Goal: Connect with others: Connect with others

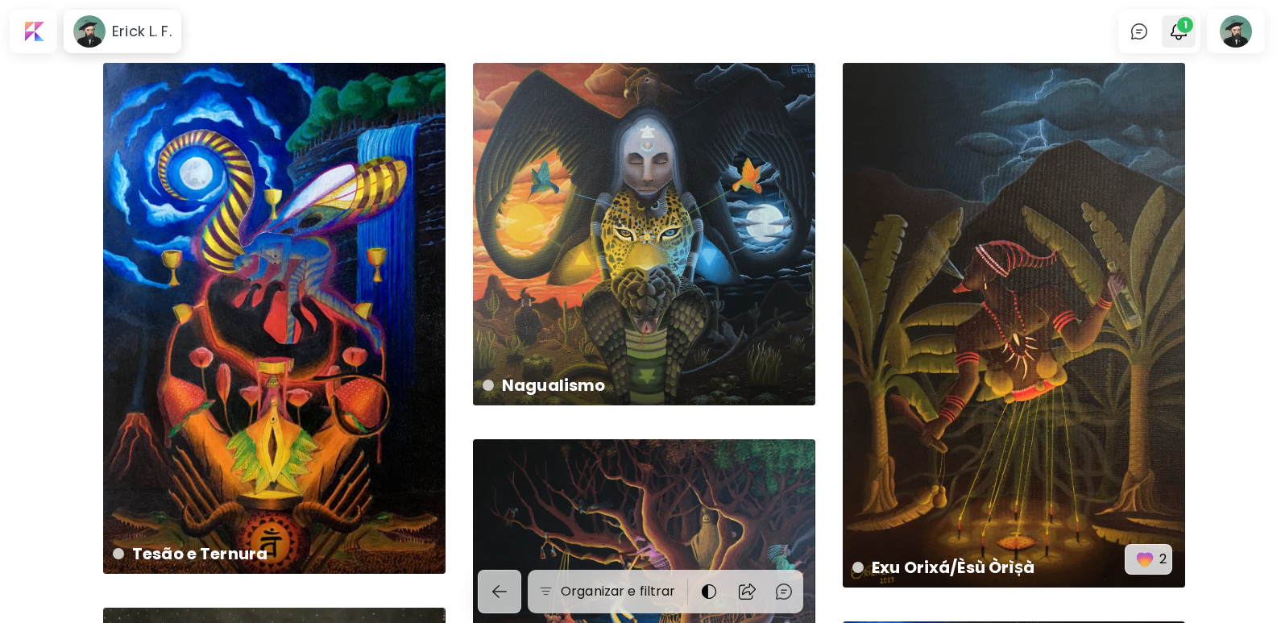
click at [1188, 35] on img "button" at bounding box center [1178, 31] width 19 height 19
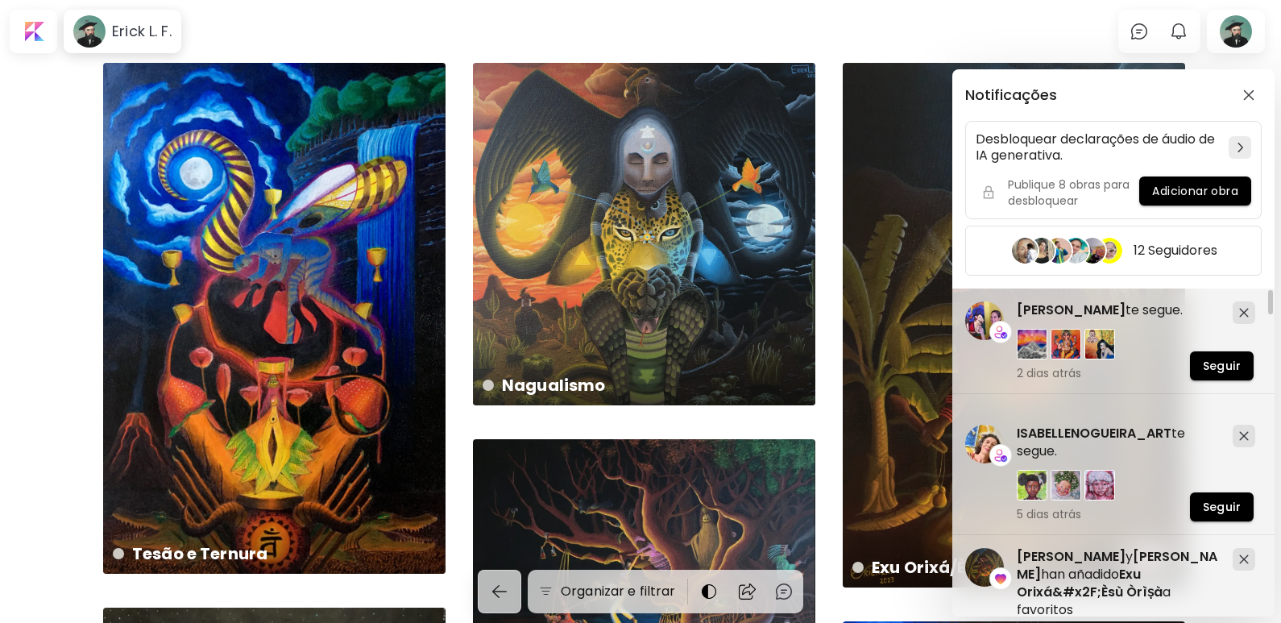
click at [0, 218] on div "Notificações Desbloquear declarações de áudio de IA generativa. Publique 8 obra…" at bounding box center [640, 311] width 1281 height 623
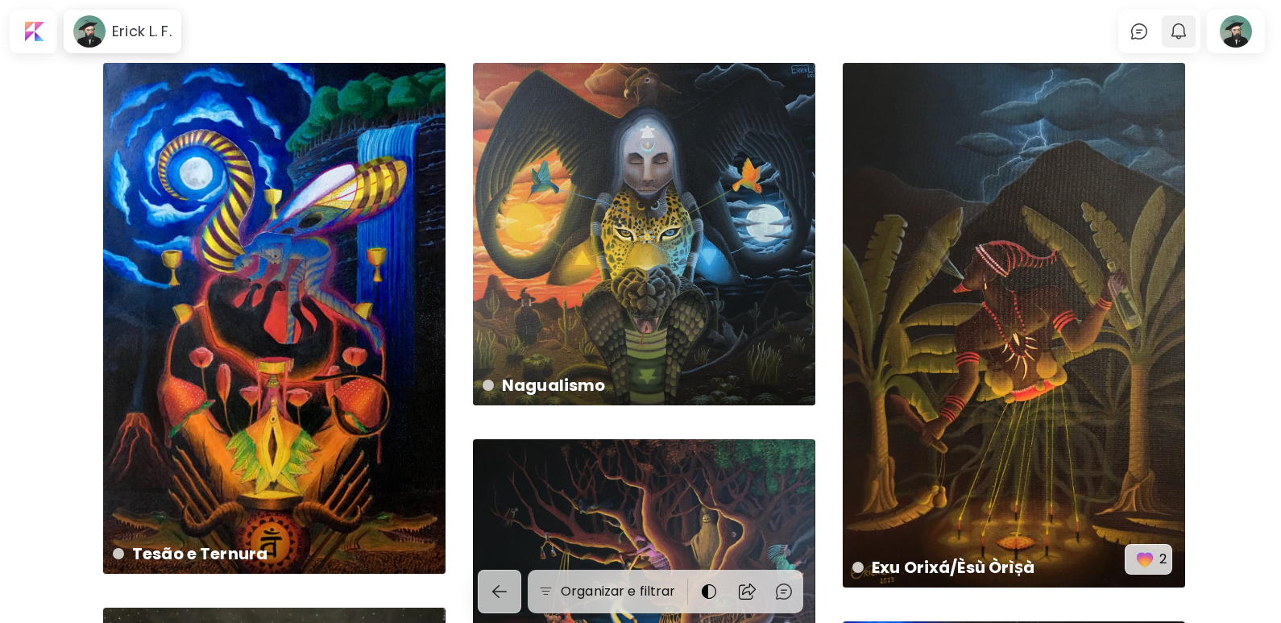
click at [1188, 31] on img "button" at bounding box center [1178, 31] width 19 height 19
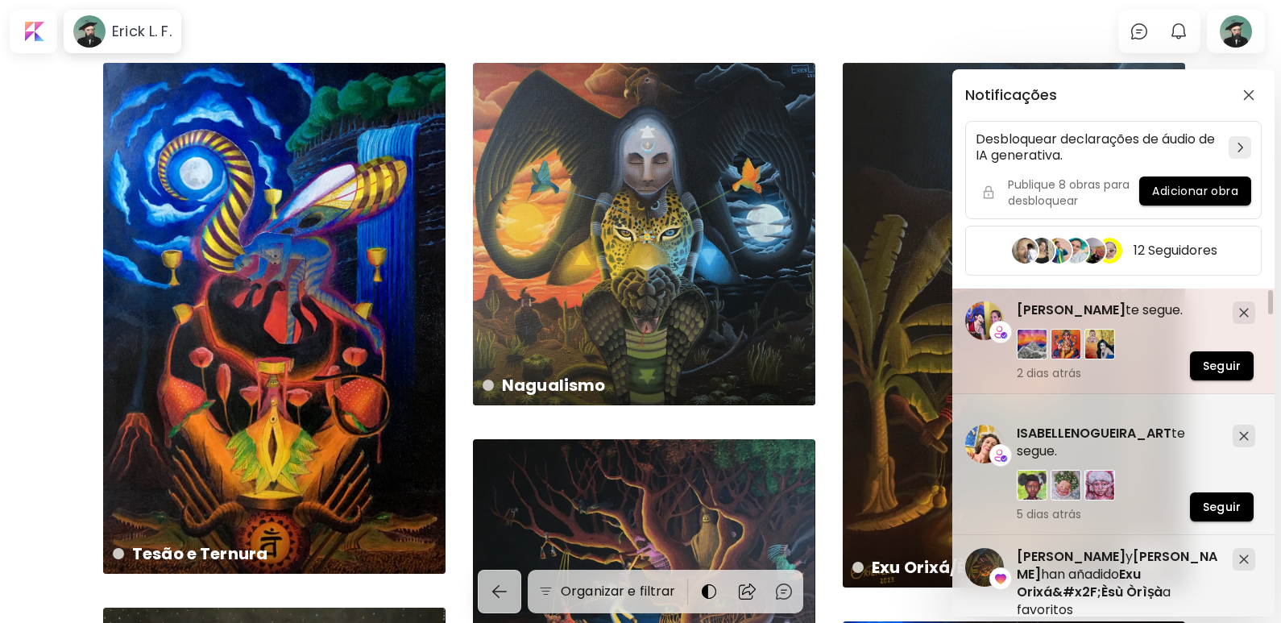
drag, startPoint x: 1274, startPoint y: 301, endPoint x: 1274, endPoint y: 325, distance: 24.2
click at [1274, 325] on div "[PERSON_NAME] te segue. 2 dias atrás Seguir" at bounding box center [1113, 341] width 322 height 106
click at [1054, 307] on span "[PERSON_NAME]" at bounding box center [1071, 310] width 109 height 19
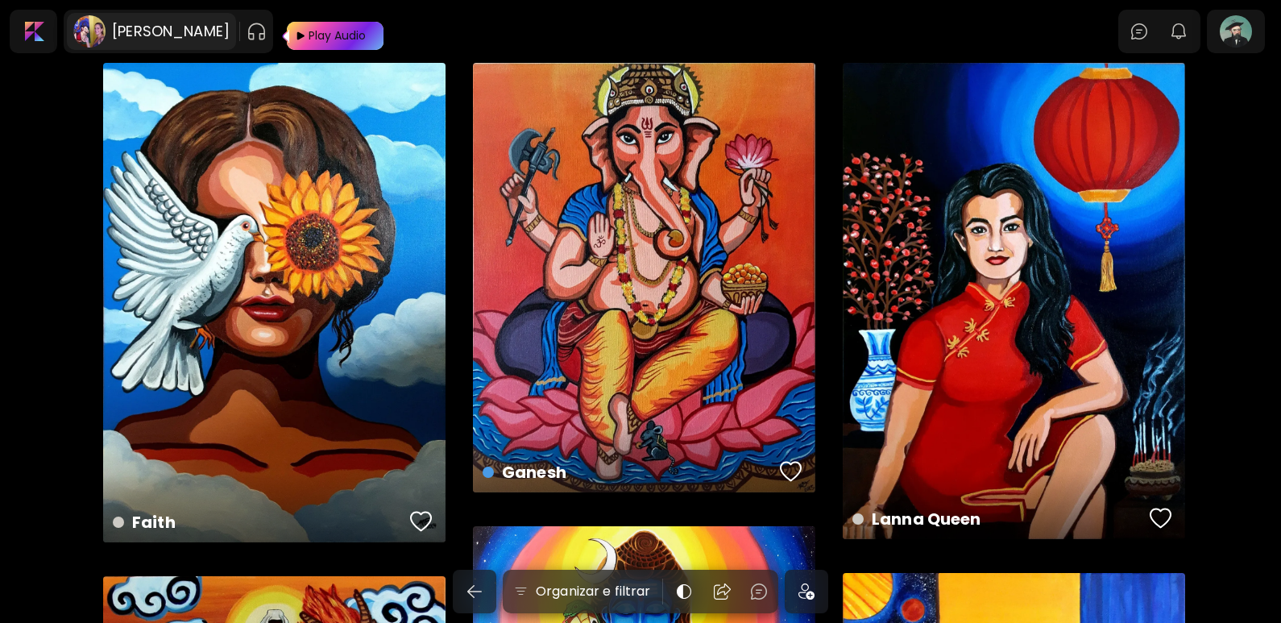
click at [186, 39] on h6 "[PERSON_NAME]" at bounding box center [171, 31] width 118 height 19
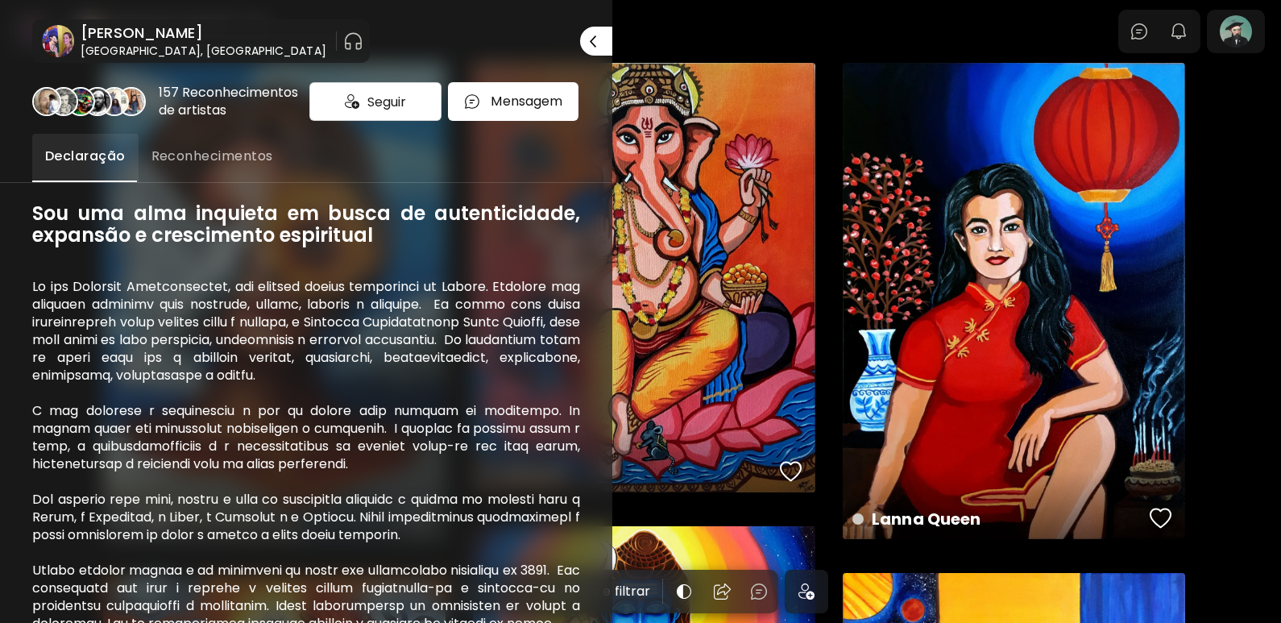
click at [367, 108] on span "Seguir" at bounding box center [386, 102] width 39 height 20
click at [762, 18] on div at bounding box center [640, 311] width 1281 height 623
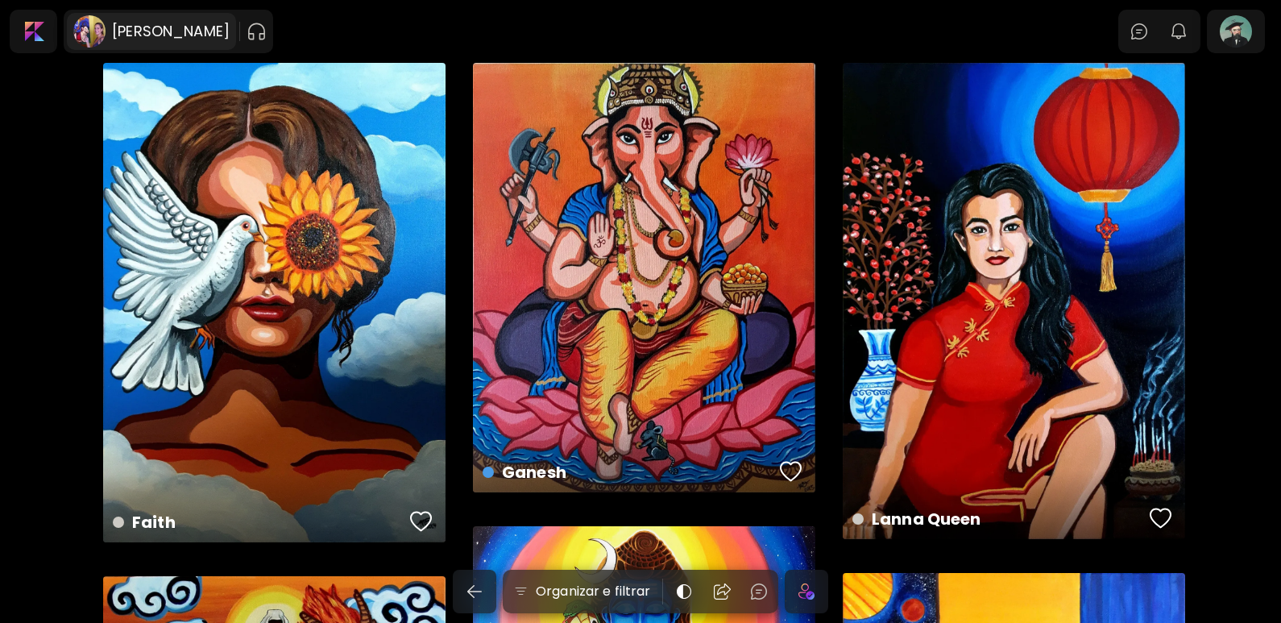
click at [89, 25] on image at bounding box center [89, 31] width 32 height 32
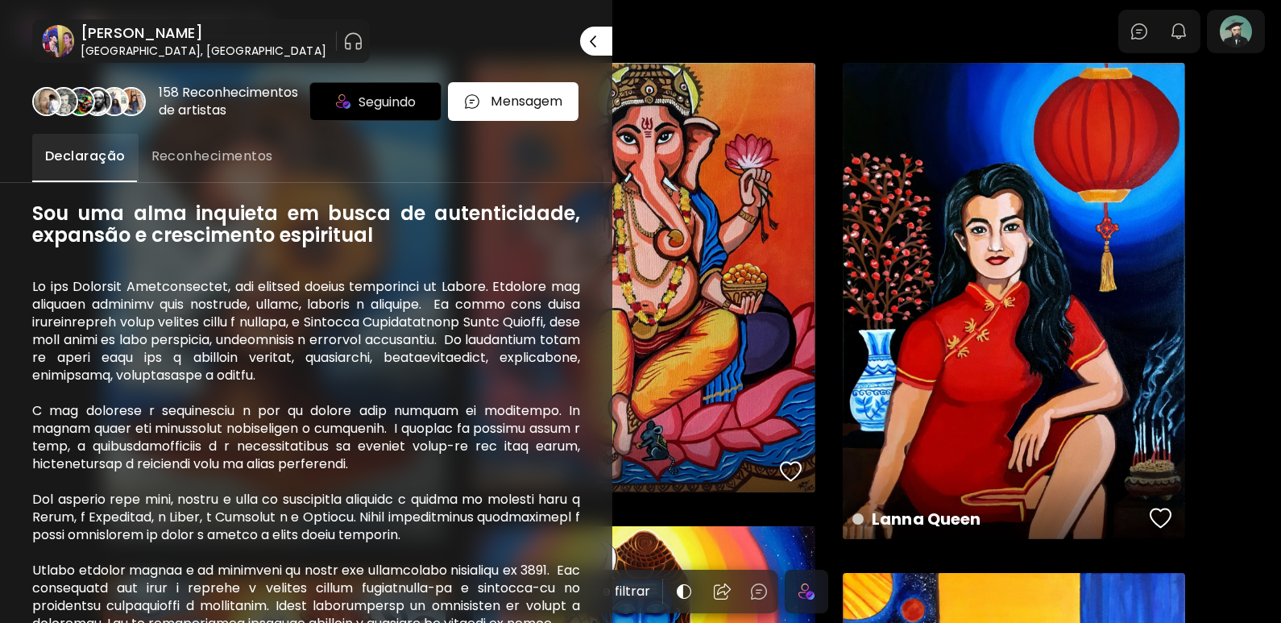
click at [674, 13] on div at bounding box center [640, 311] width 1281 height 623
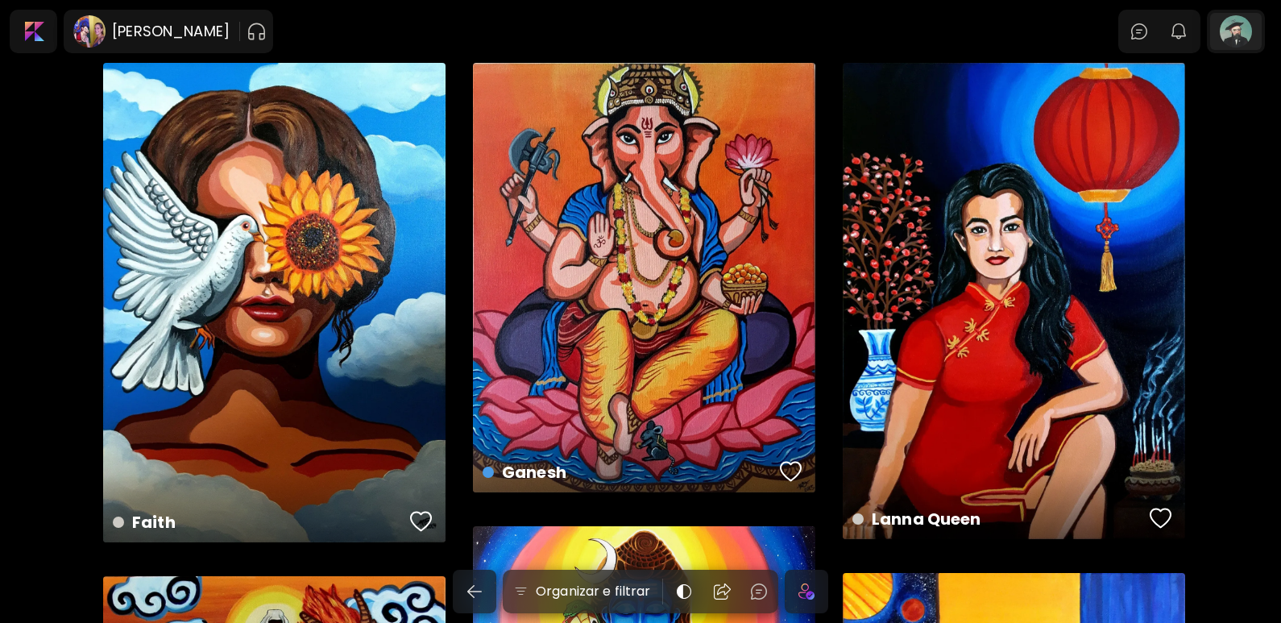
click at [1238, 32] on div at bounding box center [1236, 31] width 52 height 37
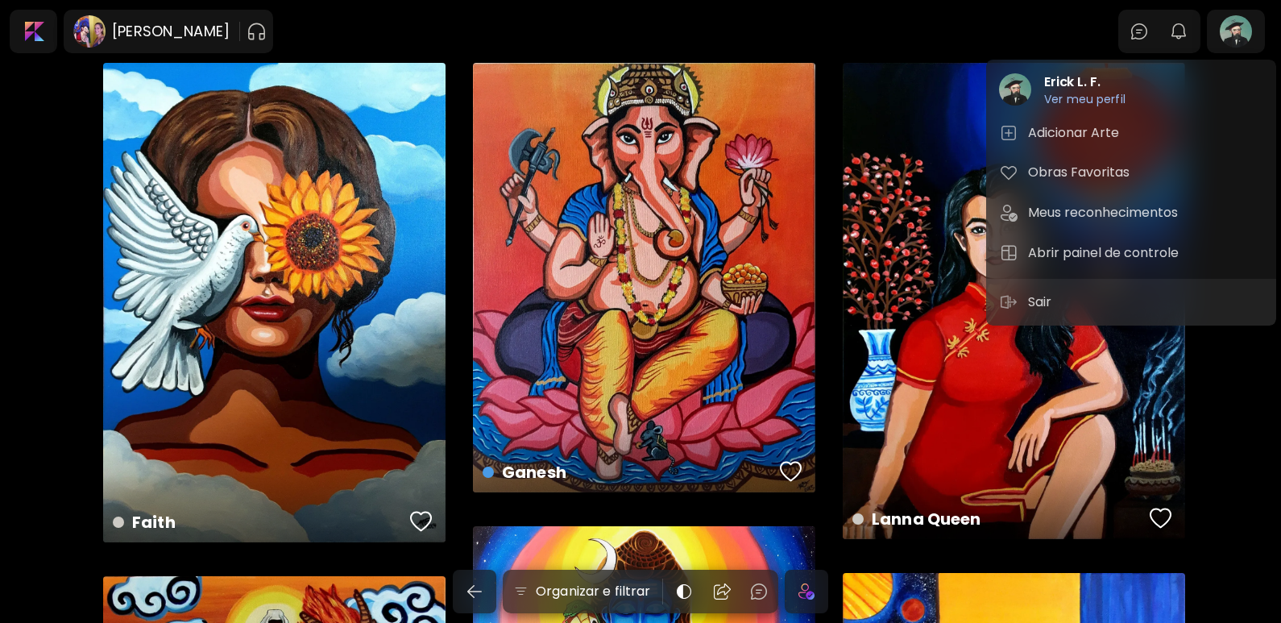
click at [43, 31] on div at bounding box center [640, 311] width 1281 height 623
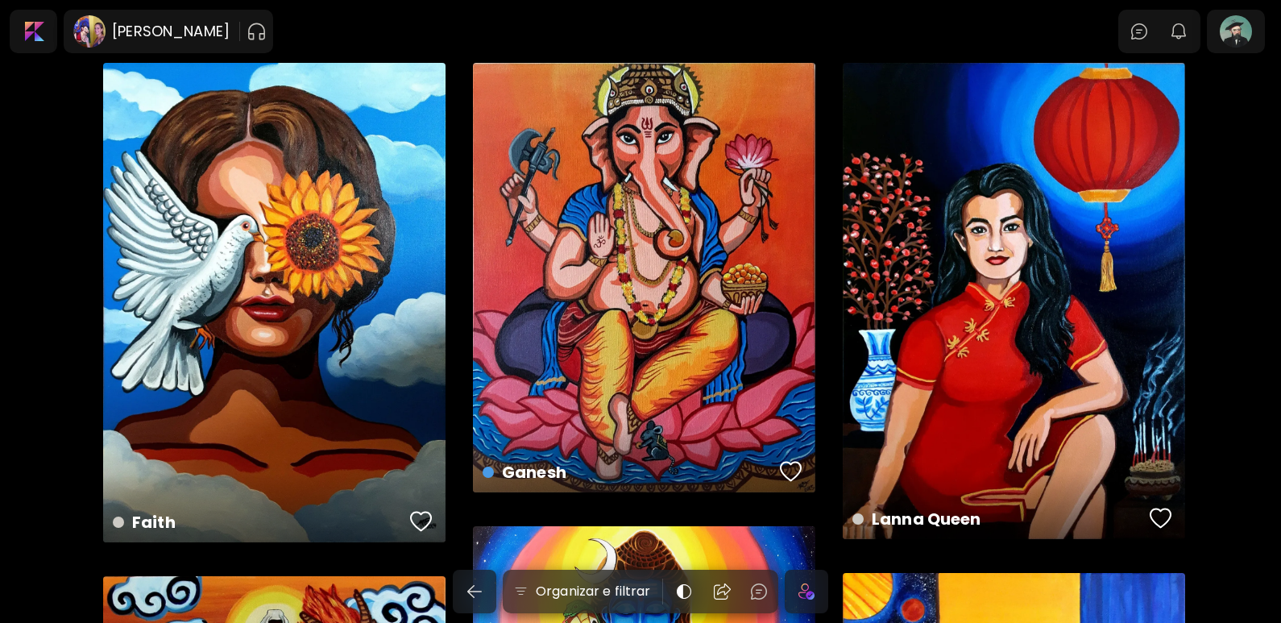
click at [35, 31] on div "Erick L. F. Ver meu perfil Ver meu perfil Adicionar Arte Obras Favoritas Meus r…" at bounding box center [640, 314] width 1281 height 616
click at [29, 31] on div at bounding box center [33, 31] width 41 height 37
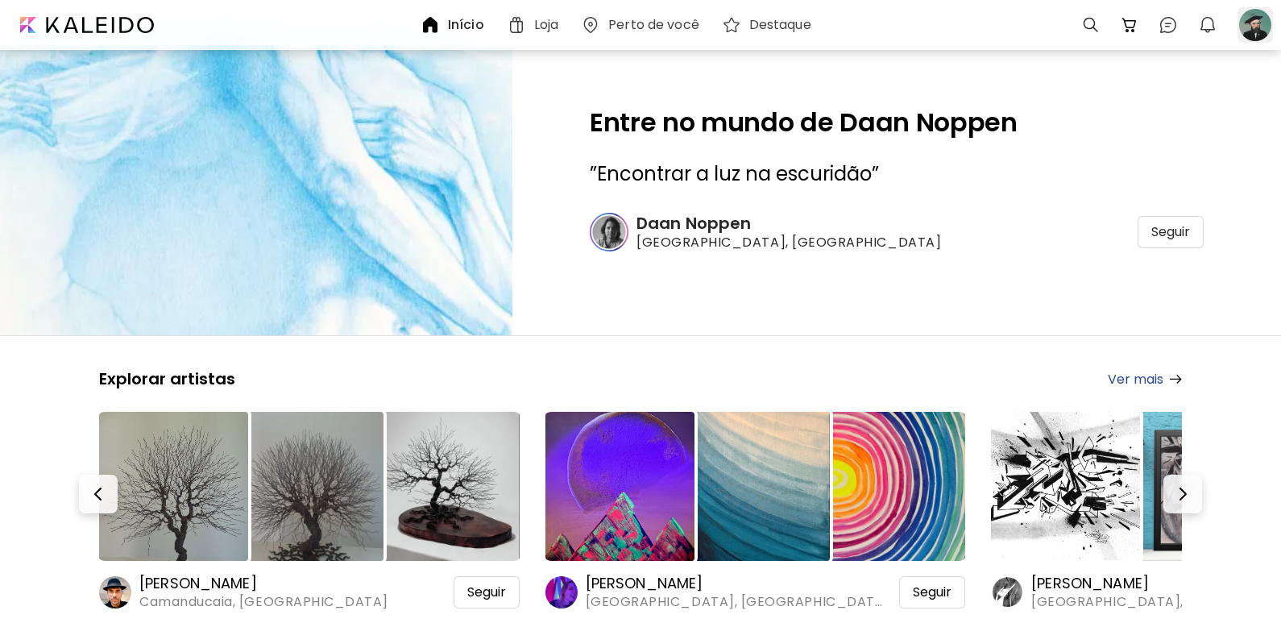
click at [1250, 25] on div at bounding box center [1255, 24] width 35 height 35
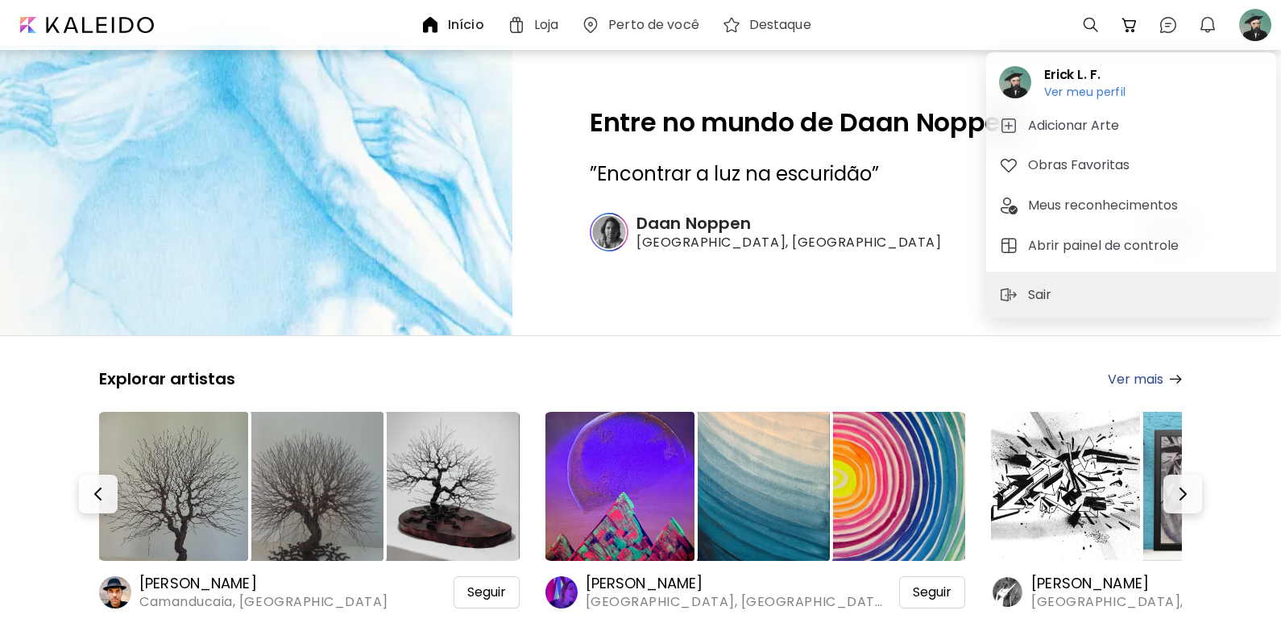
click at [1218, 23] on div at bounding box center [640, 311] width 1281 height 623
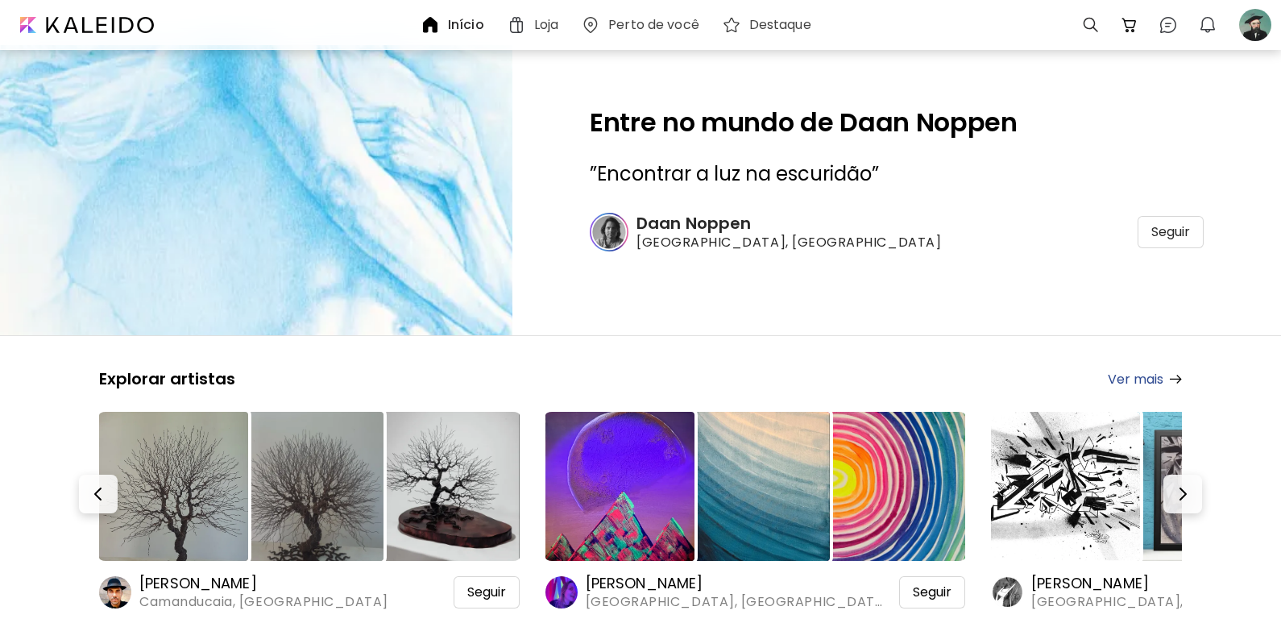
click at [1218, 23] on button "0" at bounding box center [1207, 24] width 27 height 27
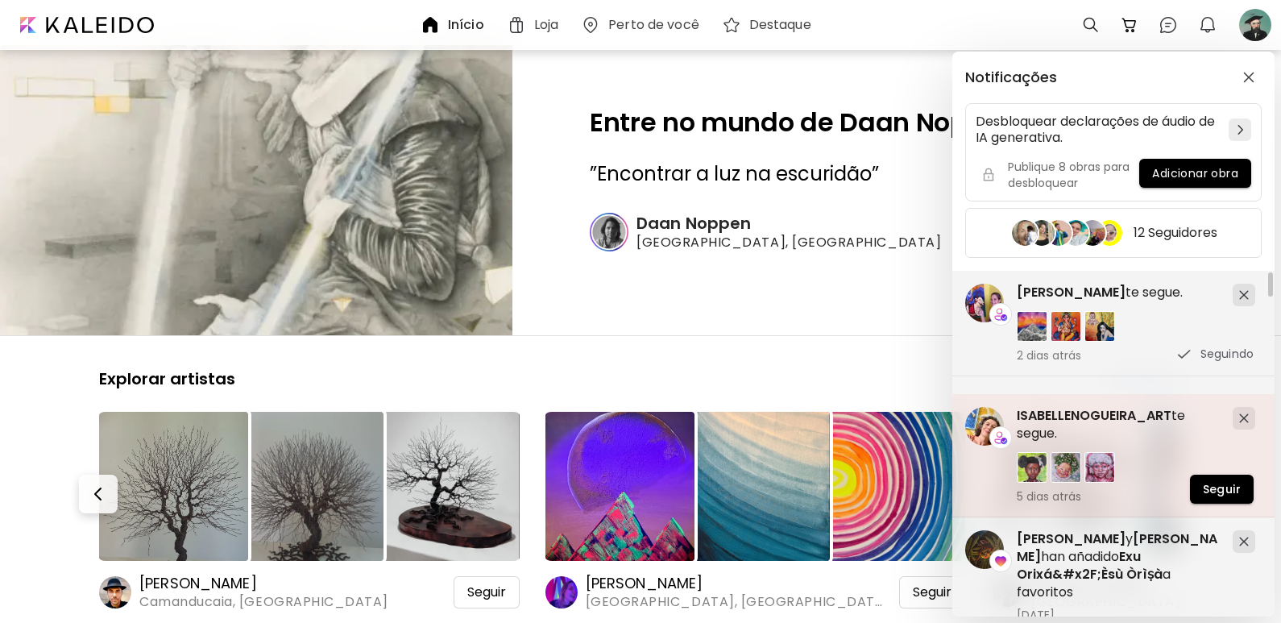
click at [1081, 413] on span "ISABELLENOGUEIRA_ART" at bounding box center [1094, 415] width 155 height 19
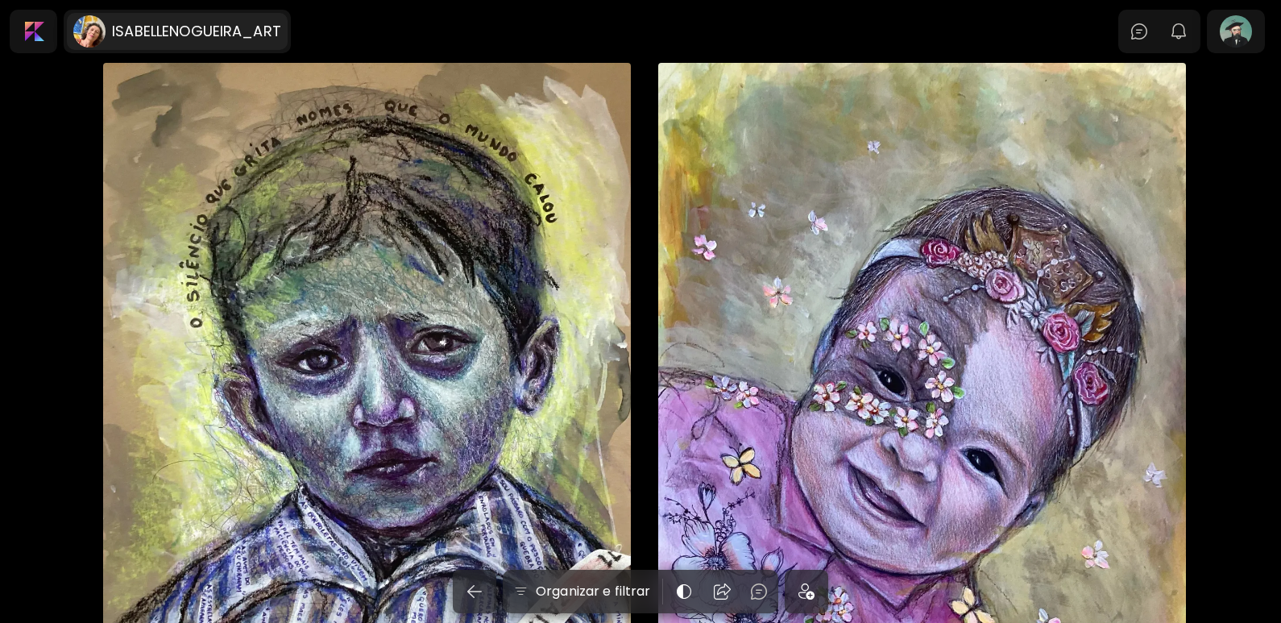
click at [139, 27] on h6 "ISABELLENOGUEIRA_ART" at bounding box center [196, 31] width 169 height 19
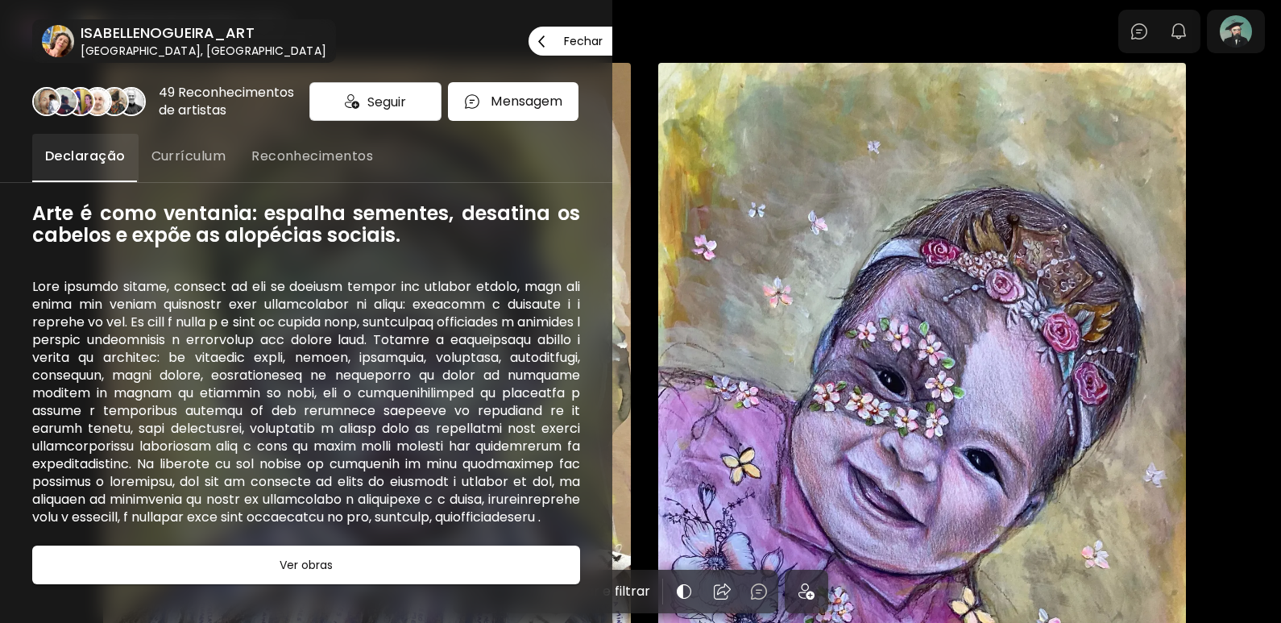
click at [391, 112] on span "Seguir" at bounding box center [386, 102] width 39 height 20
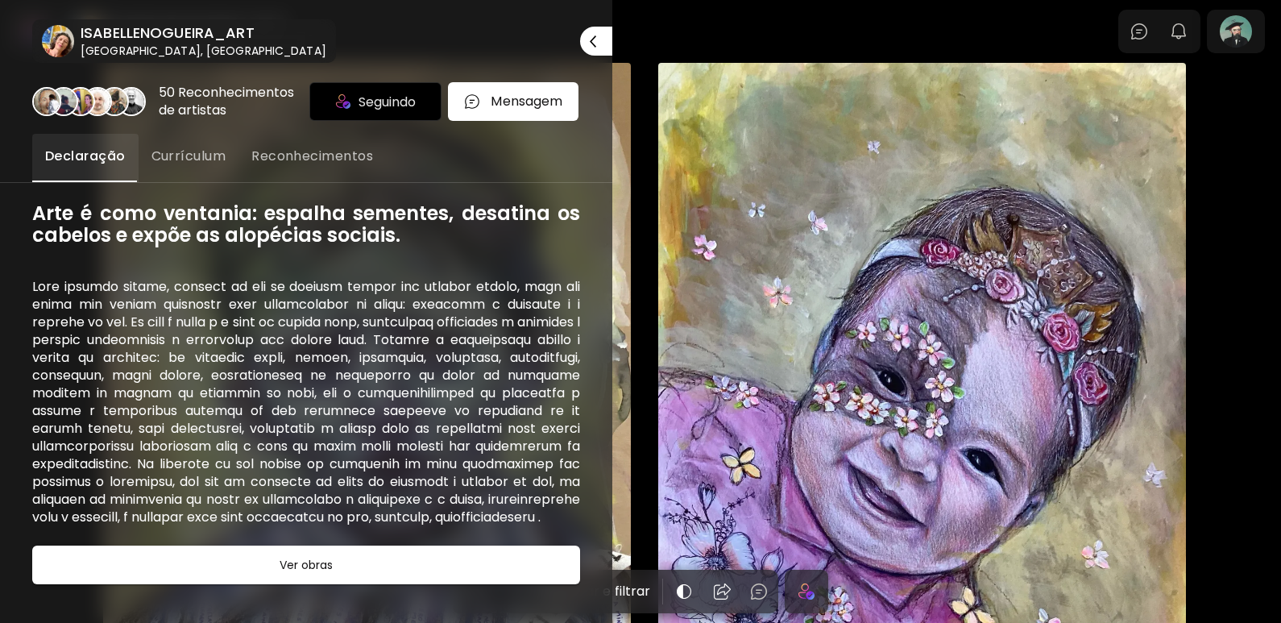
click at [294, 166] on span "Reconhecimentos" at bounding box center [312, 156] width 122 height 19
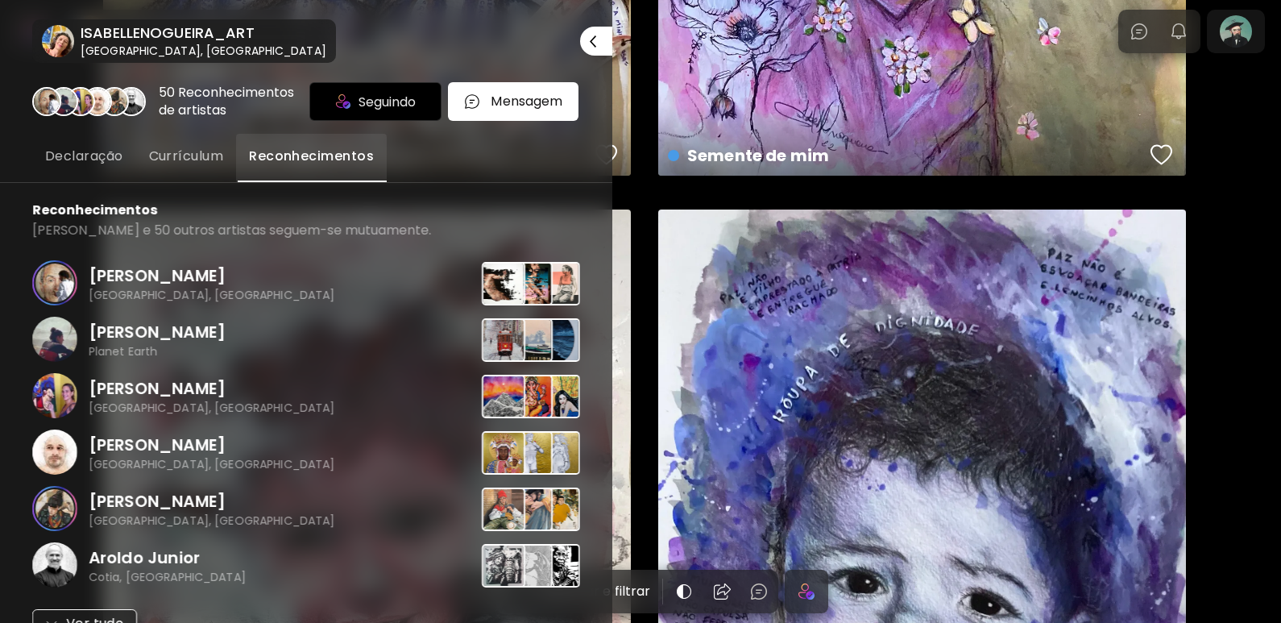
click at [99, 166] on span "Declaração" at bounding box center [84, 156] width 78 height 19
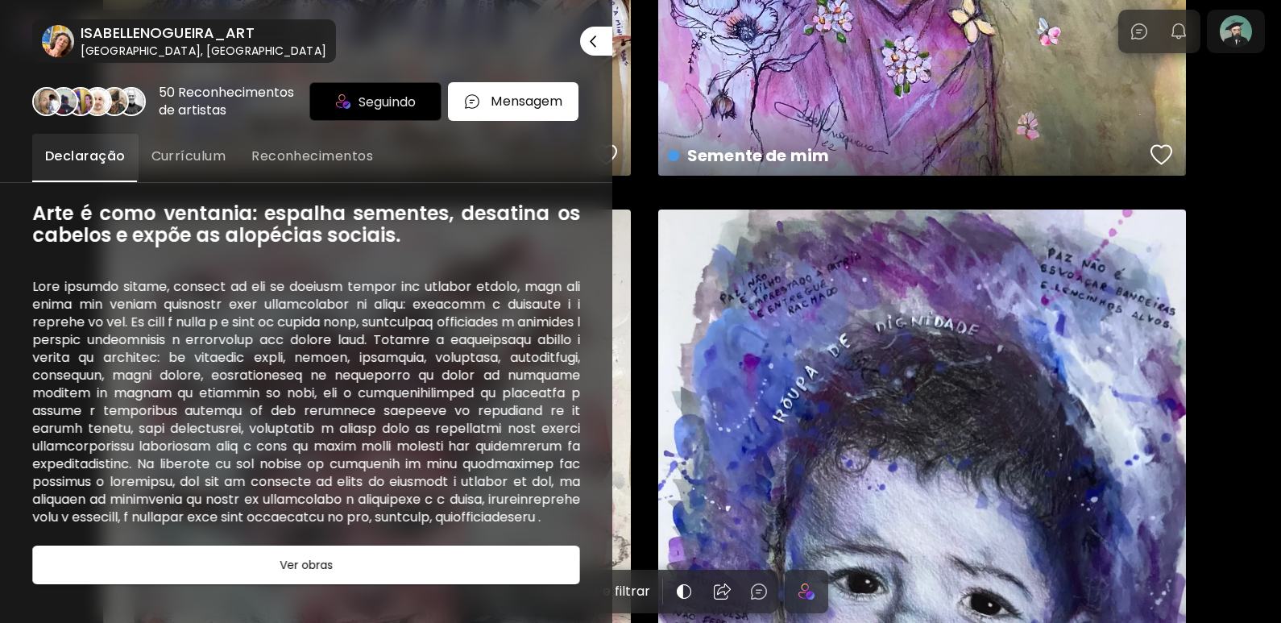
click at [191, 166] on span "Currículum" at bounding box center [188, 156] width 75 height 19
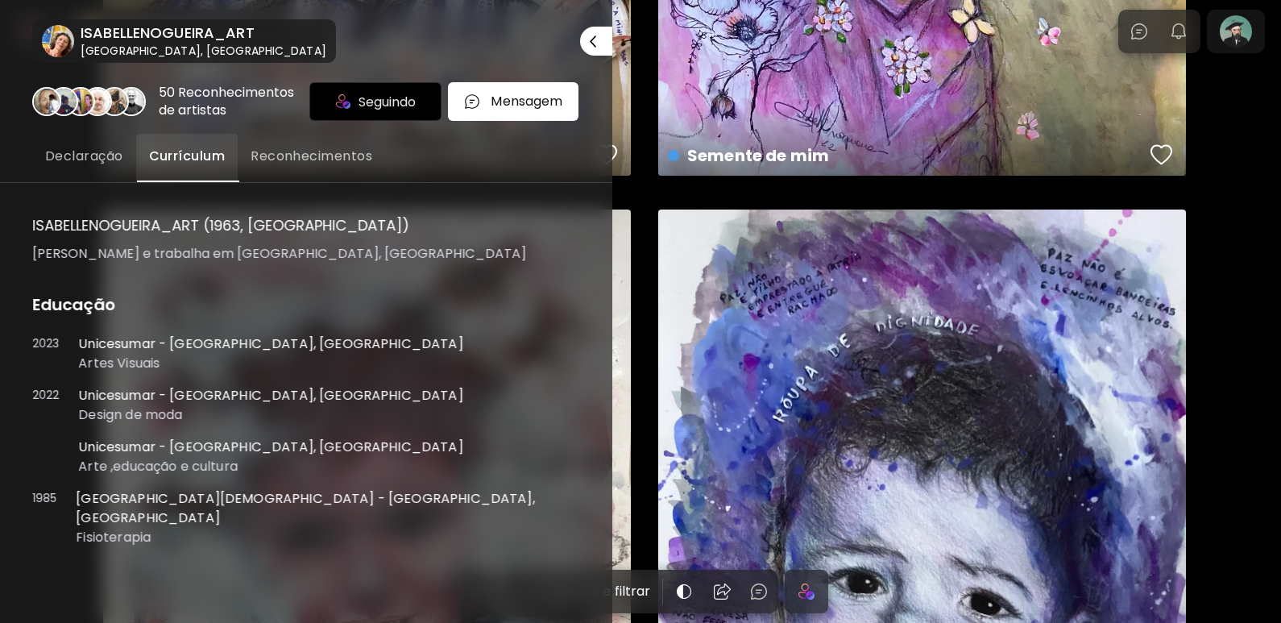
click at [74, 172] on button "Declaração" at bounding box center [84, 158] width 104 height 48
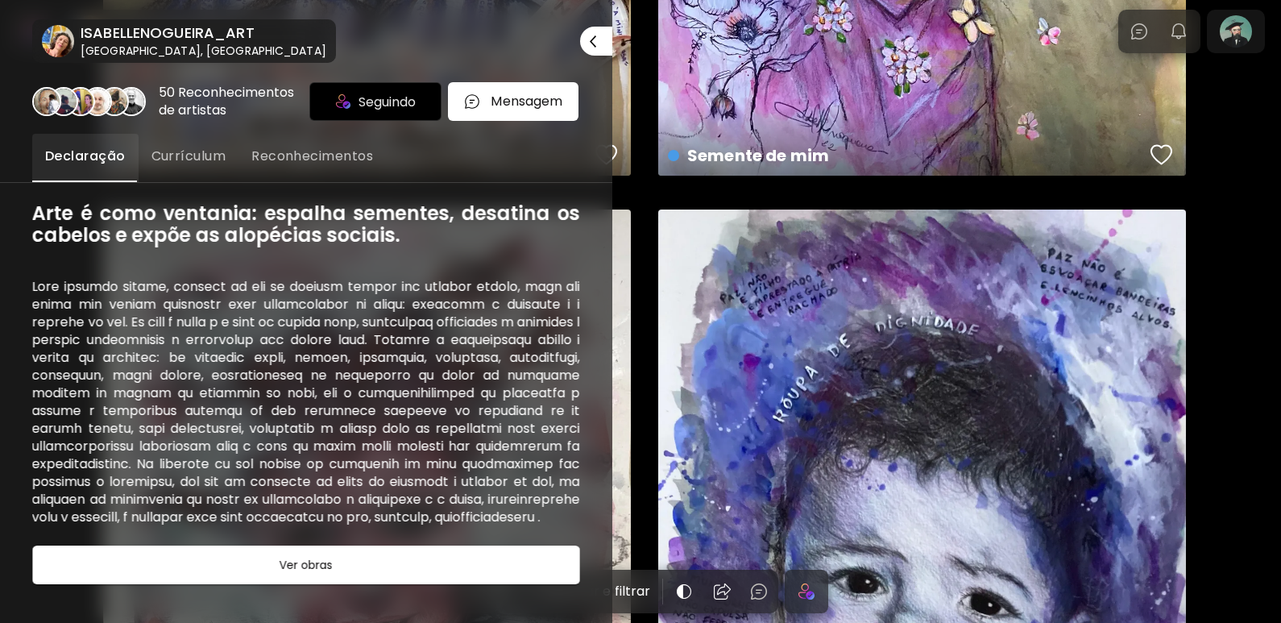
click at [1256, 32] on div at bounding box center [640, 311] width 1281 height 623
